Goal: Information Seeking & Learning: Learn about a topic

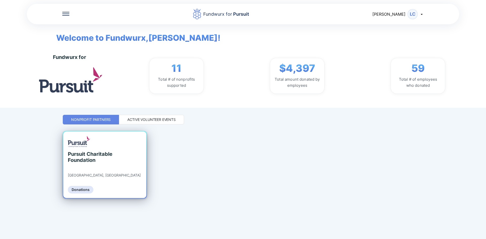
click at [112, 167] on div "Pursuit Charitable Foundation [GEOGRAPHIC_DATA], [GEOGRAPHIC_DATA] Donations" at bounding box center [104, 165] width 83 height 67
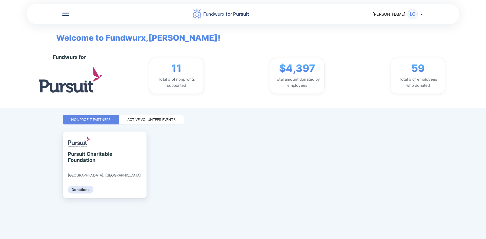
click at [155, 120] on div "Active Volunteer Events" at bounding box center [151, 119] width 48 height 5
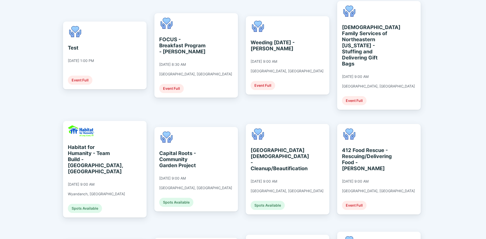
scroll to position [152, 0]
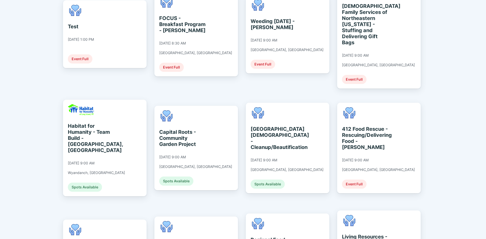
click at [27, 144] on div "Fundwurx for Pursuit Louis LC Welcome to Fundwurx, [PERSON_NAME] ! Fundwurx for…" at bounding box center [243, 119] width 486 height 239
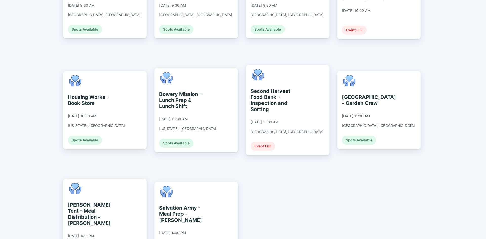
scroll to position [556, 0]
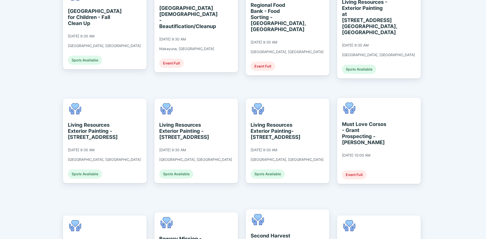
drag, startPoint x: 439, startPoint y: 184, endPoint x: 439, endPoint y: 162, distance: 21.3
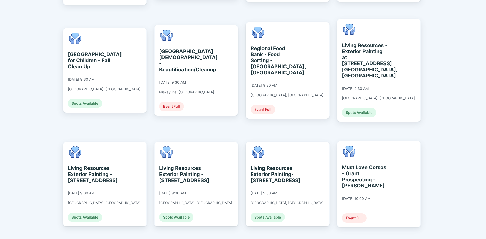
drag, startPoint x: 455, startPoint y: 182, endPoint x: 456, endPoint y: 174, distance: 8.4
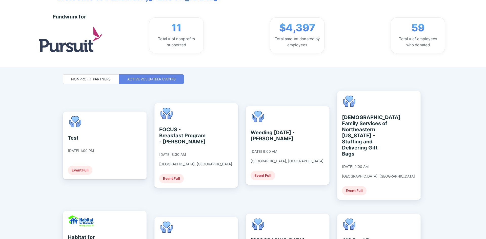
scroll to position [0, 0]
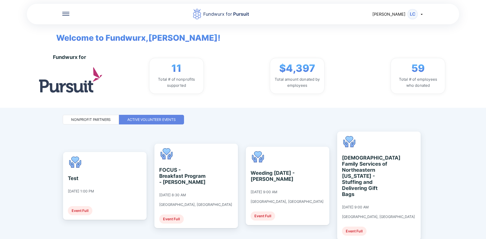
drag, startPoint x: 459, startPoint y: 191, endPoint x: 462, endPoint y: 134, distance: 56.8
click at [424, 14] on div "Fundwurx for Pursuit Louis LC" at bounding box center [243, 14] width 432 height 22
click at [421, 14] on icon at bounding box center [421, 14] width 2 height 1
click at [477, 55] on div "Fundwurx for 11 Total # of nonprofits supported $4,397 Total amount donated by …" at bounding box center [264, 76] width 443 height 64
